Goal: Task Accomplishment & Management: Use online tool/utility

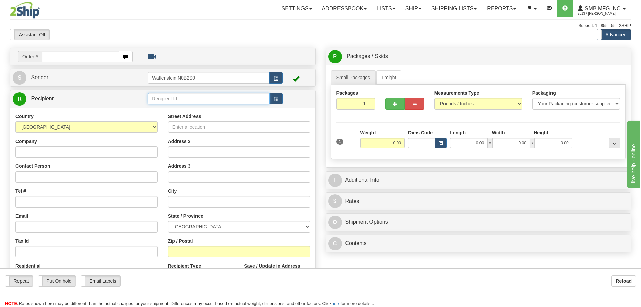
click at [159, 100] on input "text" at bounding box center [209, 98] width 122 height 11
click at [165, 117] on div "PINA02" at bounding box center [207, 117] width 115 height 7
type input "PINA02"
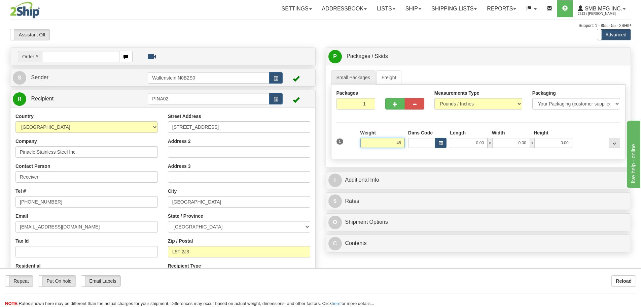
click button "Delete" at bounding box center [0, 0] width 0 height 0
type input "45.00"
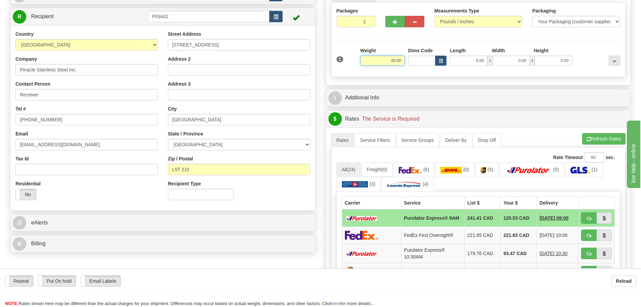
scroll to position [135, 0]
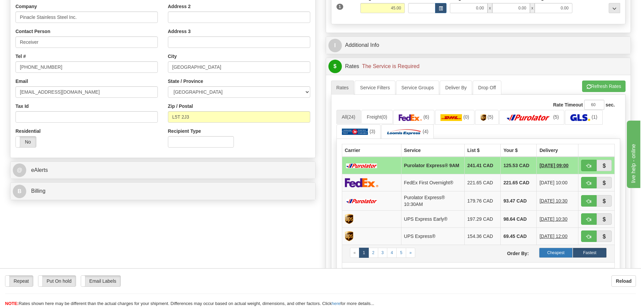
click at [554, 256] on label "Cheapest" at bounding box center [556, 252] width 34 height 10
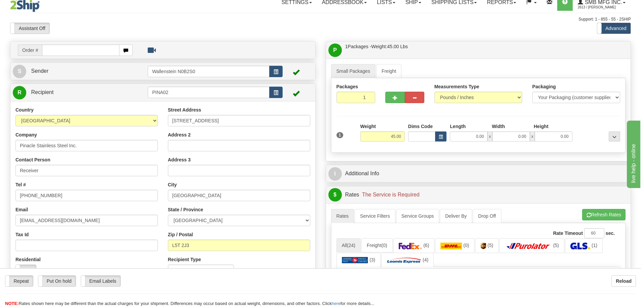
scroll to position [0, 0]
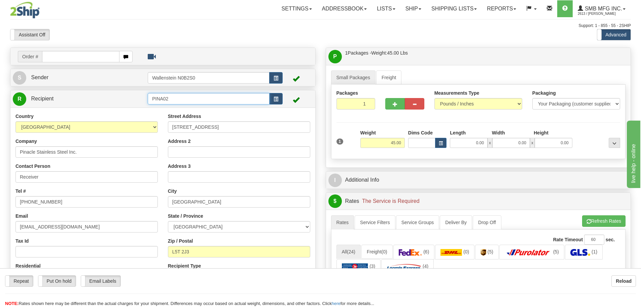
drag, startPoint x: 177, startPoint y: 100, endPoint x: 106, endPoint y: 95, distance: 71.2
click at [107, 95] on tr "R Recipient PINA02" at bounding box center [163, 99] width 300 height 14
click at [166, 109] on div "GREE22" at bounding box center [207, 108] width 115 height 7
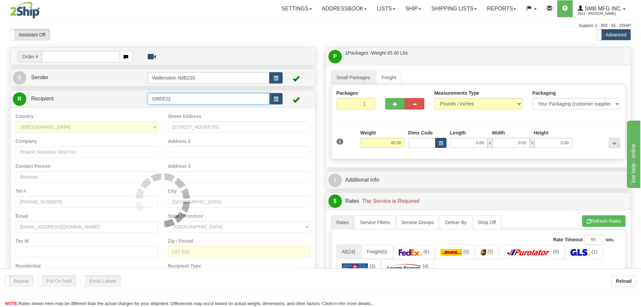
type input "GREE22"
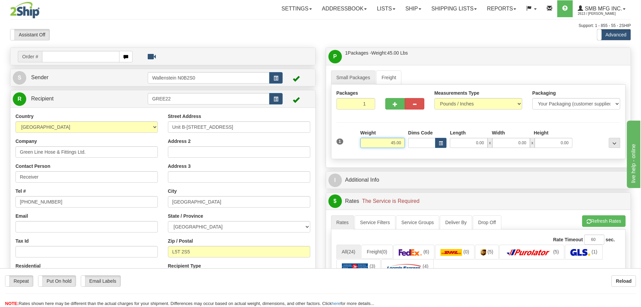
click at [385, 142] on input "45.00" at bounding box center [383, 143] width 44 height 10
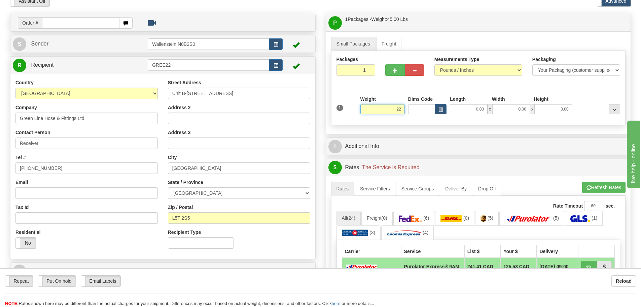
click button "Delete" at bounding box center [0, 0] width 0 height 0
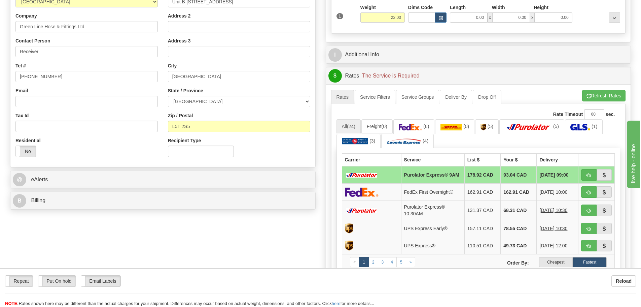
scroll to position [135, 0]
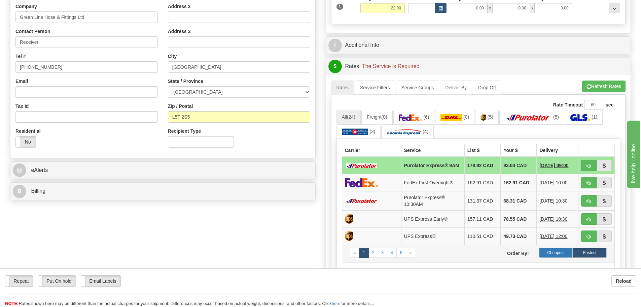
click at [550, 253] on label "Cheapest" at bounding box center [556, 252] width 34 height 10
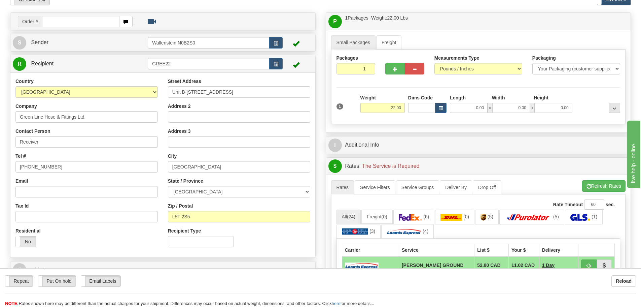
scroll to position [34, 0]
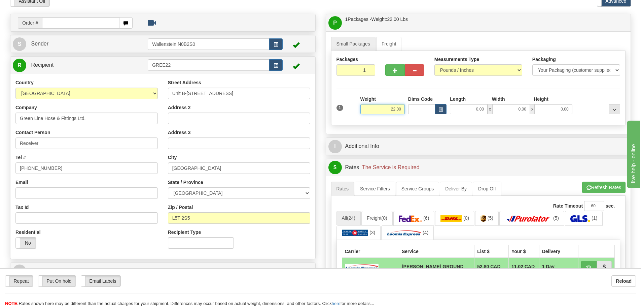
drag, startPoint x: 388, startPoint y: 109, endPoint x: 420, endPoint y: 106, distance: 32.1
click at [420, 106] on div "1 Weight 22.00 Dims Code x x" at bounding box center [478, 108] width 287 height 24
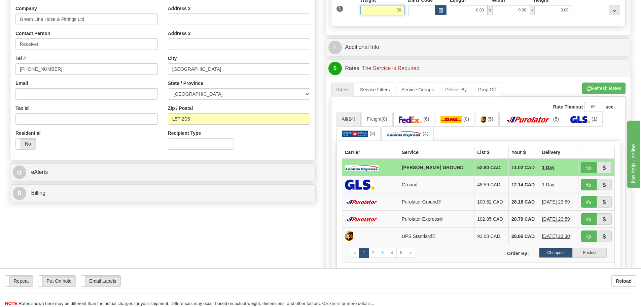
scroll to position [135, 0]
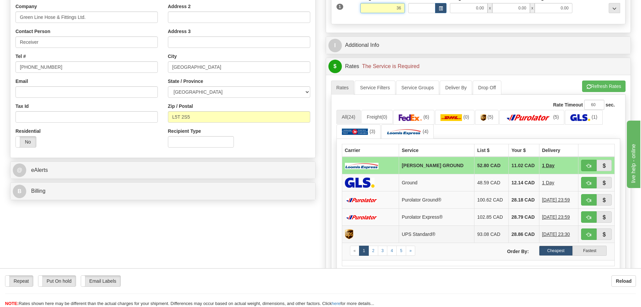
click button "Delete" at bounding box center [0, 0] width 0 height 0
type input "36.00"
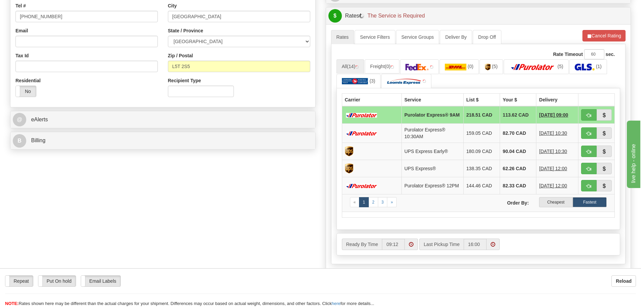
scroll to position [202, 0]
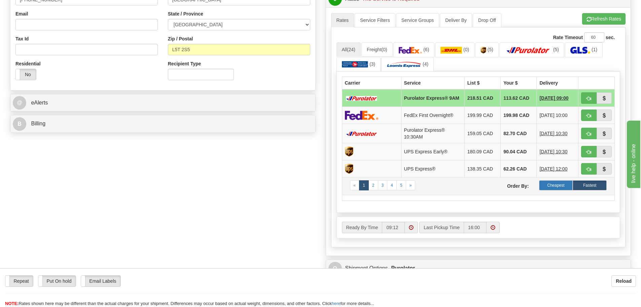
click at [556, 187] on label "Cheapest" at bounding box center [556, 185] width 34 height 10
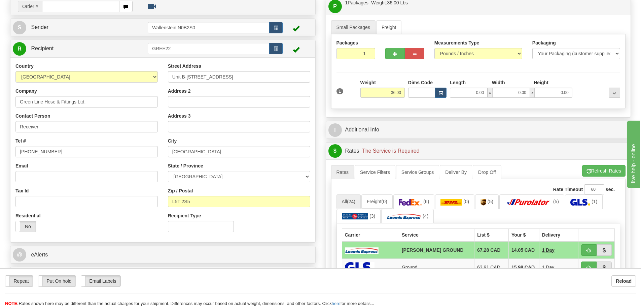
scroll to position [34, 0]
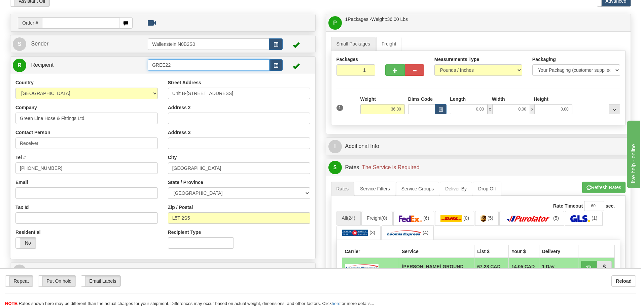
drag, startPoint x: 175, startPoint y: 65, endPoint x: 95, endPoint y: 63, distance: 80.1
click at [95, 63] on tr "R Recipient GREE22" at bounding box center [163, 65] width 300 height 14
click at [167, 82] on div "BRAB02" at bounding box center [207, 83] width 115 height 7
type input "BRAB02"
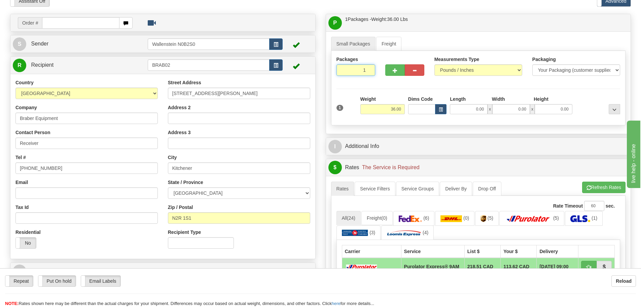
click at [357, 69] on input "1" at bounding box center [356, 69] width 39 height 11
type input "5"
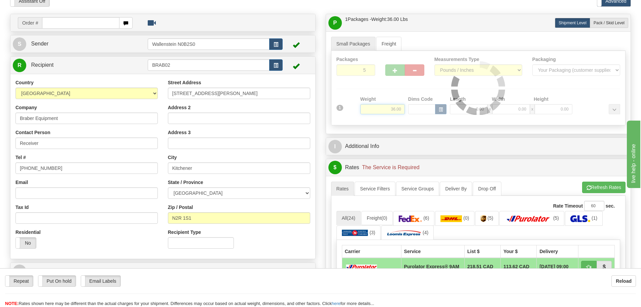
click at [382, 109] on div "Packages 5 1 Measurements Type" at bounding box center [478, 88] width 295 height 74
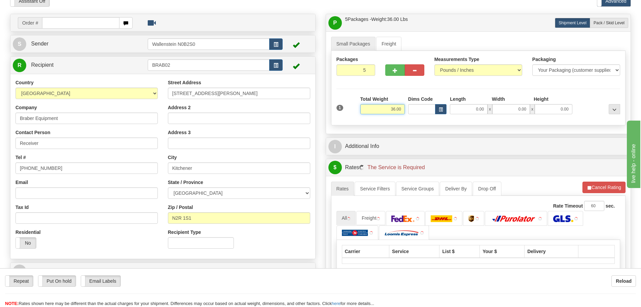
click at [382, 109] on input "36.00" at bounding box center [383, 109] width 44 height 10
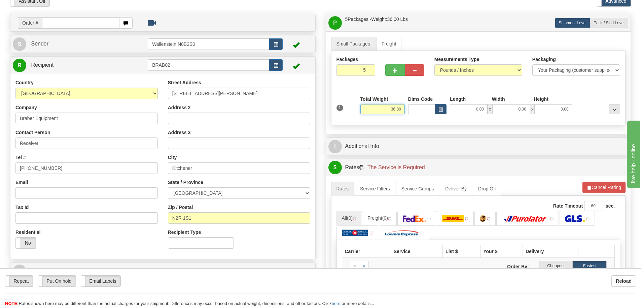
click at [382, 109] on input "36.00" at bounding box center [383, 109] width 44 height 10
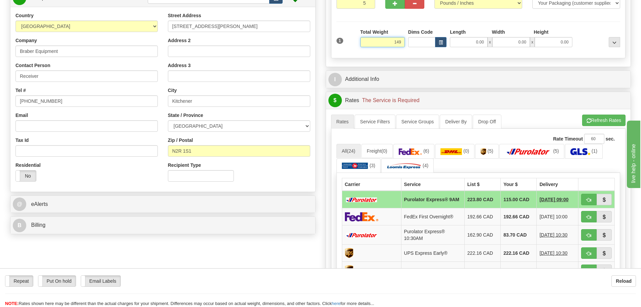
scroll to position [101, 0]
click button "Delete" at bounding box center [0, 0] width 0 height 0
type input "149.00"
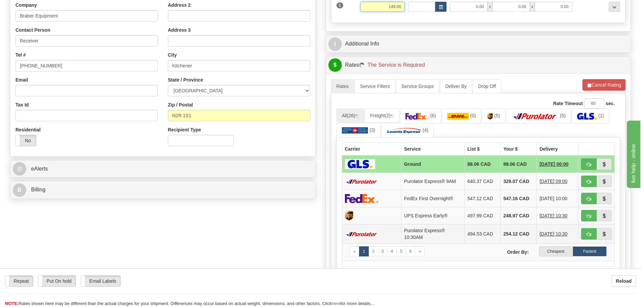
scroll to position [168, 0]
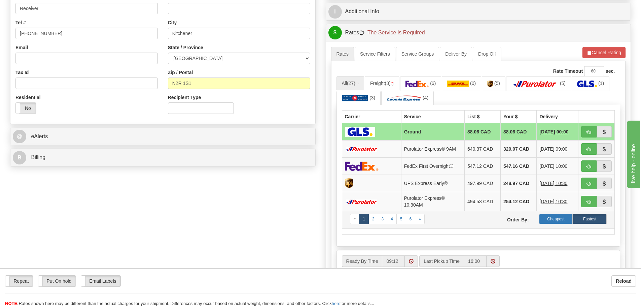
click at [556, 219] on label "Cheapest" at bounding box center [556, 219] width 34 height 10
